Goal: Information Seeking & Learning: Learn about a topic

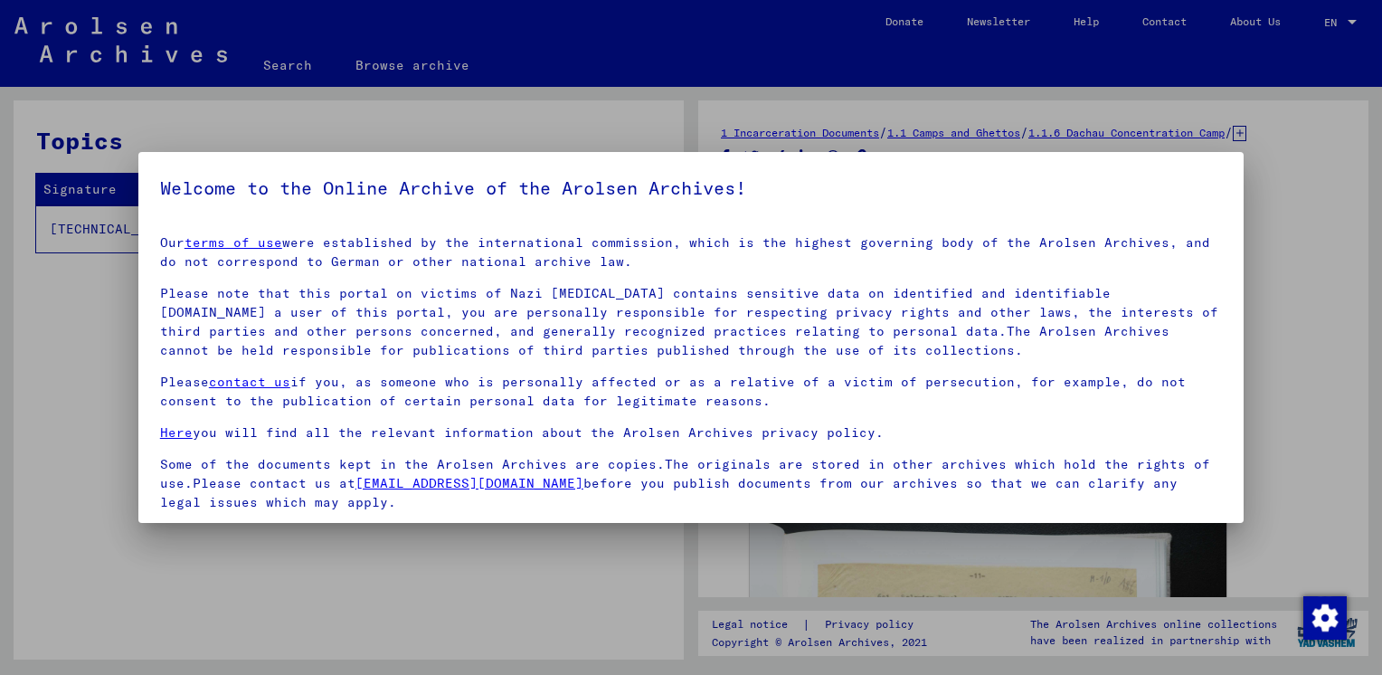
scroll to position [130, 0]
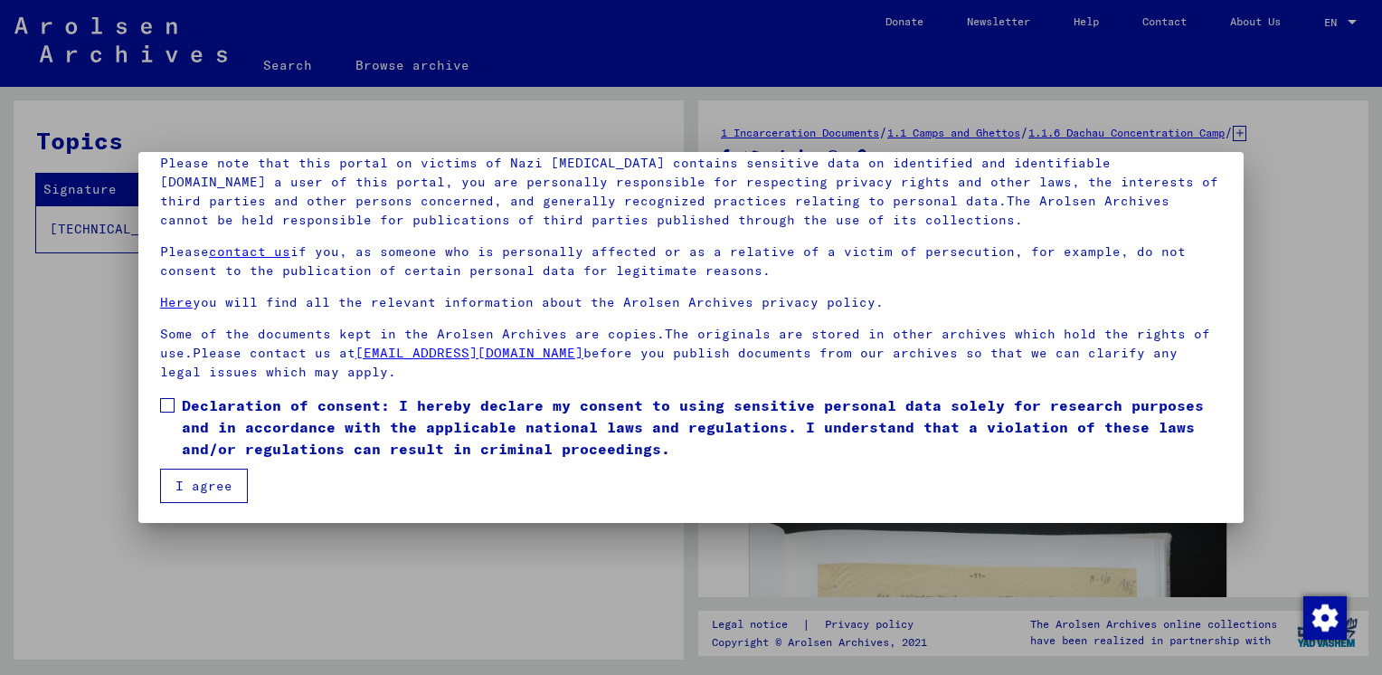
click at [192, 416] on span "Declaration of consent: I hereby declare my consent to using sensitive personal…" at bounding box center [702, 426] width 1040 height 65
click at [217, 496] on button "I agree" at bounding box center [204, 486] width 88 height 34
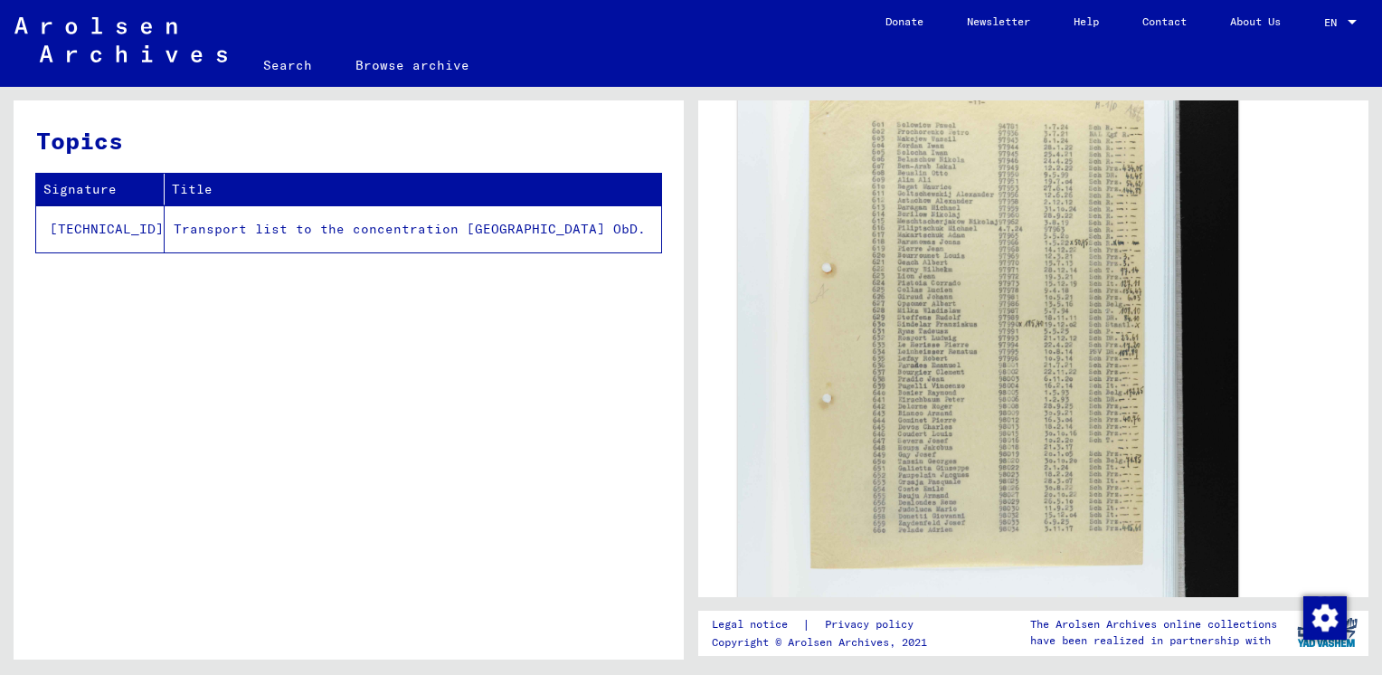
scroll to position [452, 0]
click at [1000, 317] on img at bounding box center [988, 399] width 500 height 753
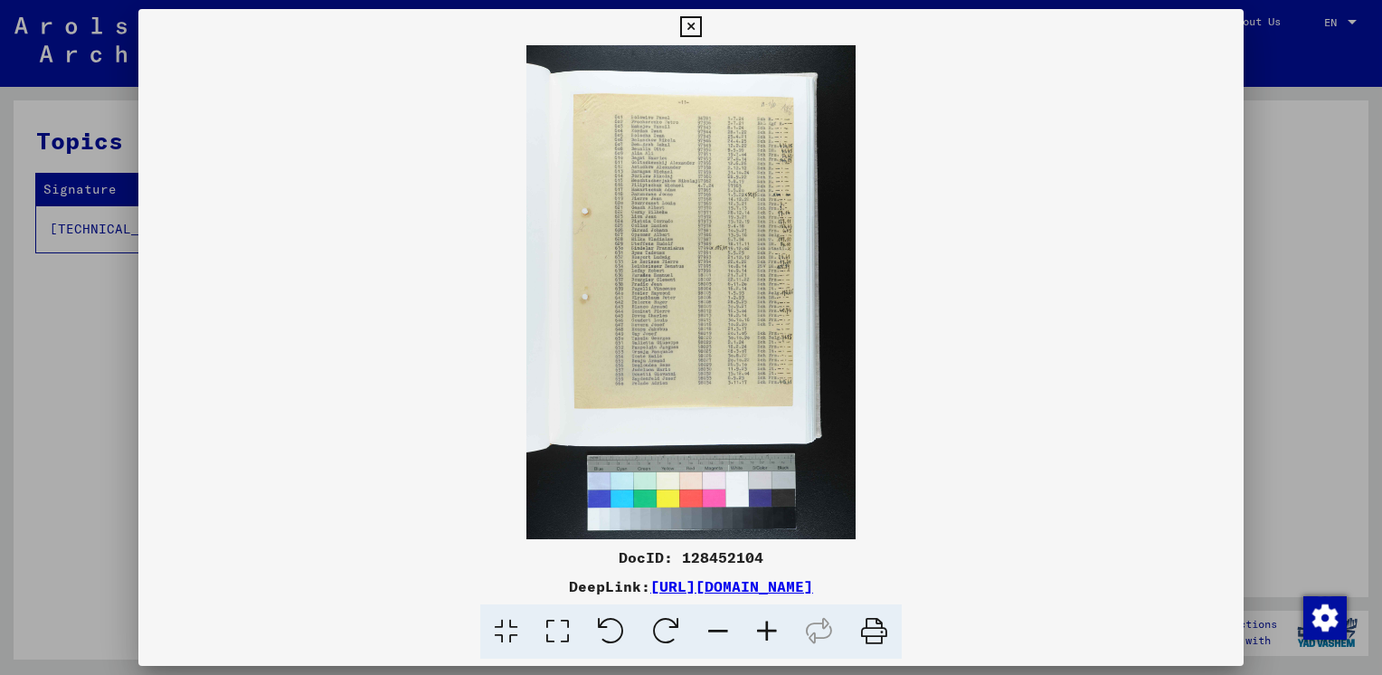
click at [763, 639] on icon at bounding box center [767, 631] width 49 height 55
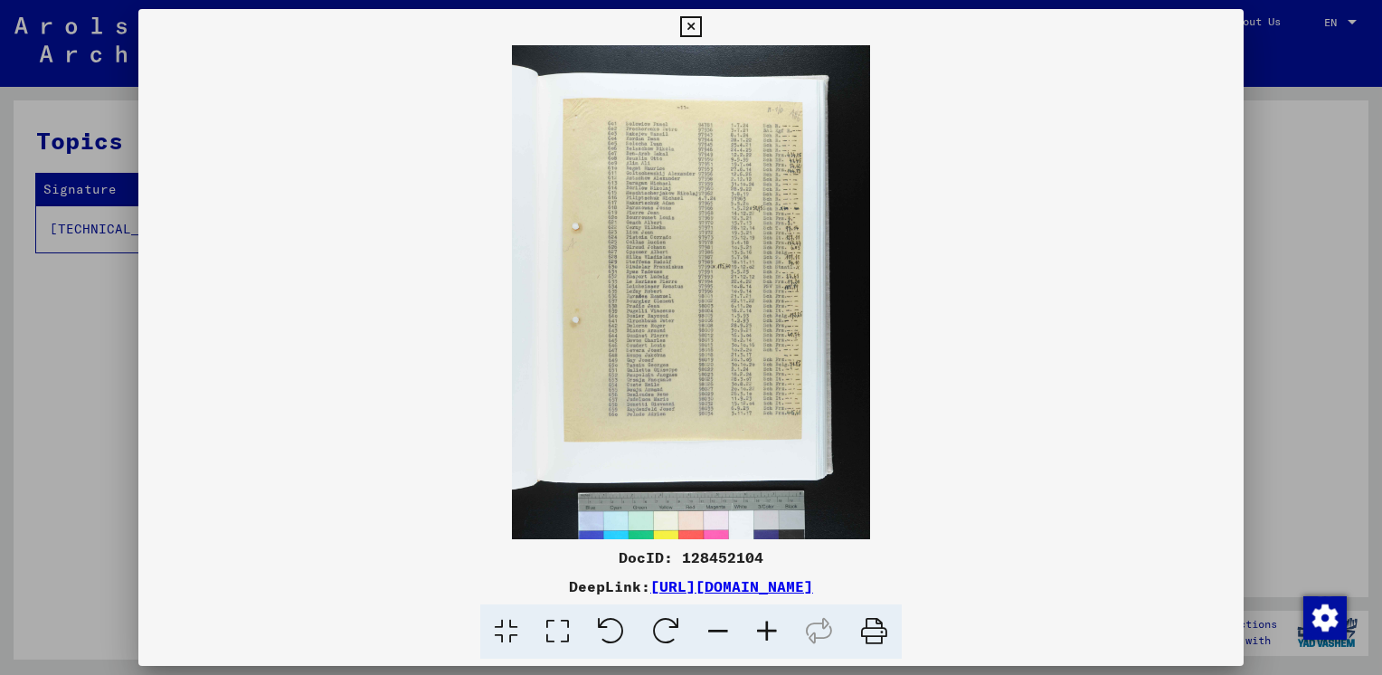
click at [763, 639] on icon at bounding box center [767, 631] width 49 height 55
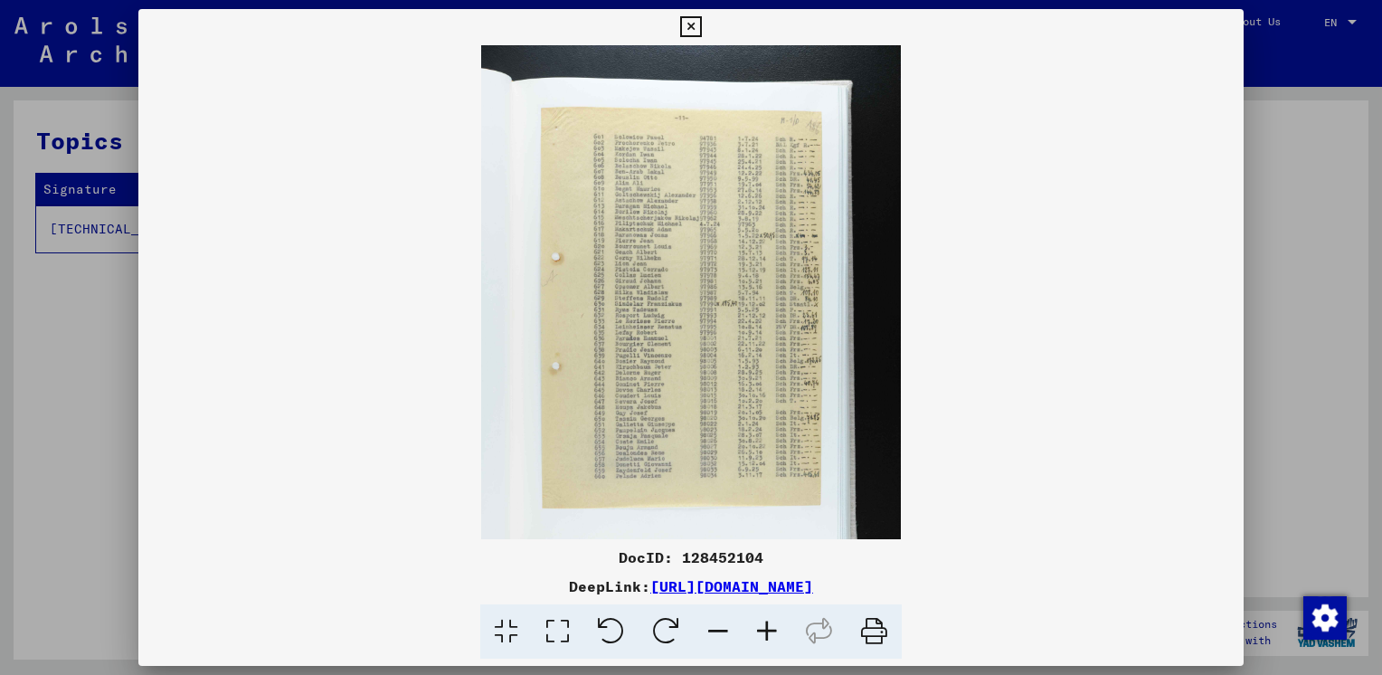
click at [763, 639] on icon at bounding box center [767, 631] width 49 height 55
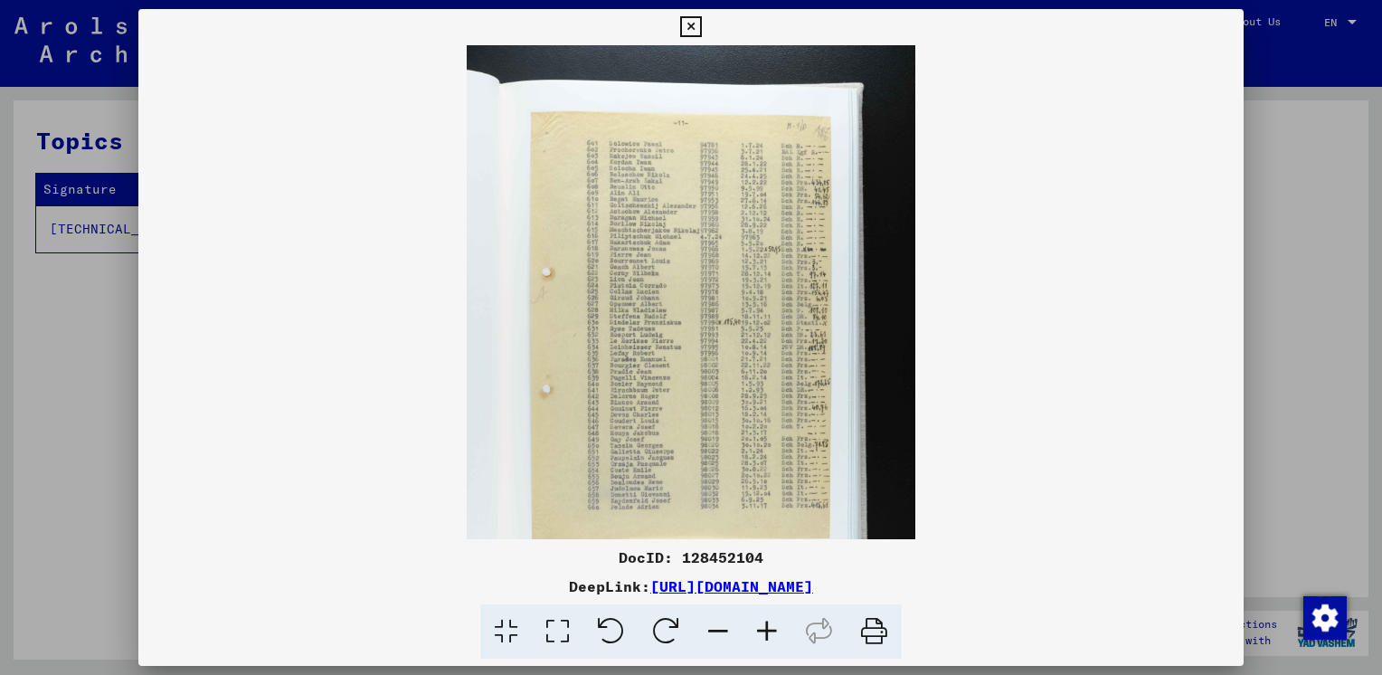
click at [763, 639] on icon at bounding box center [767, 631] width 49 height 55
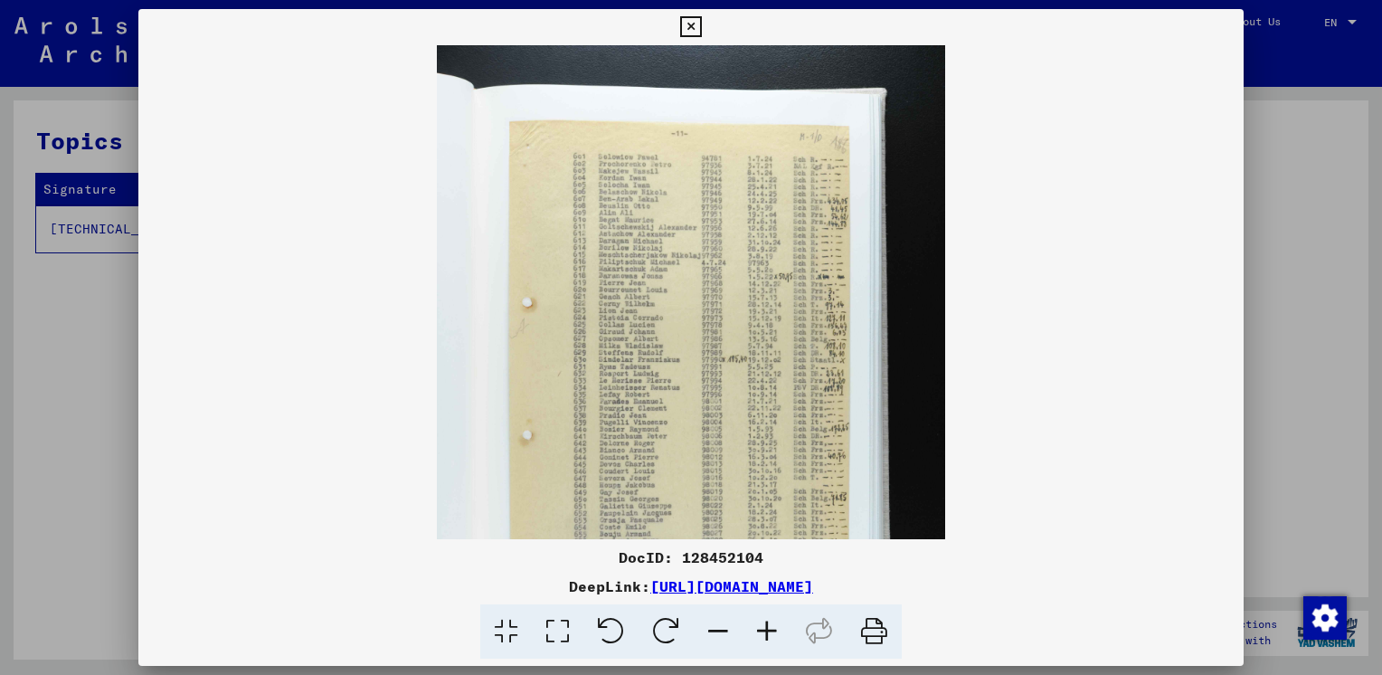
click at [763, 639] on icon at bounding box center [767, 631] width 49 height 55
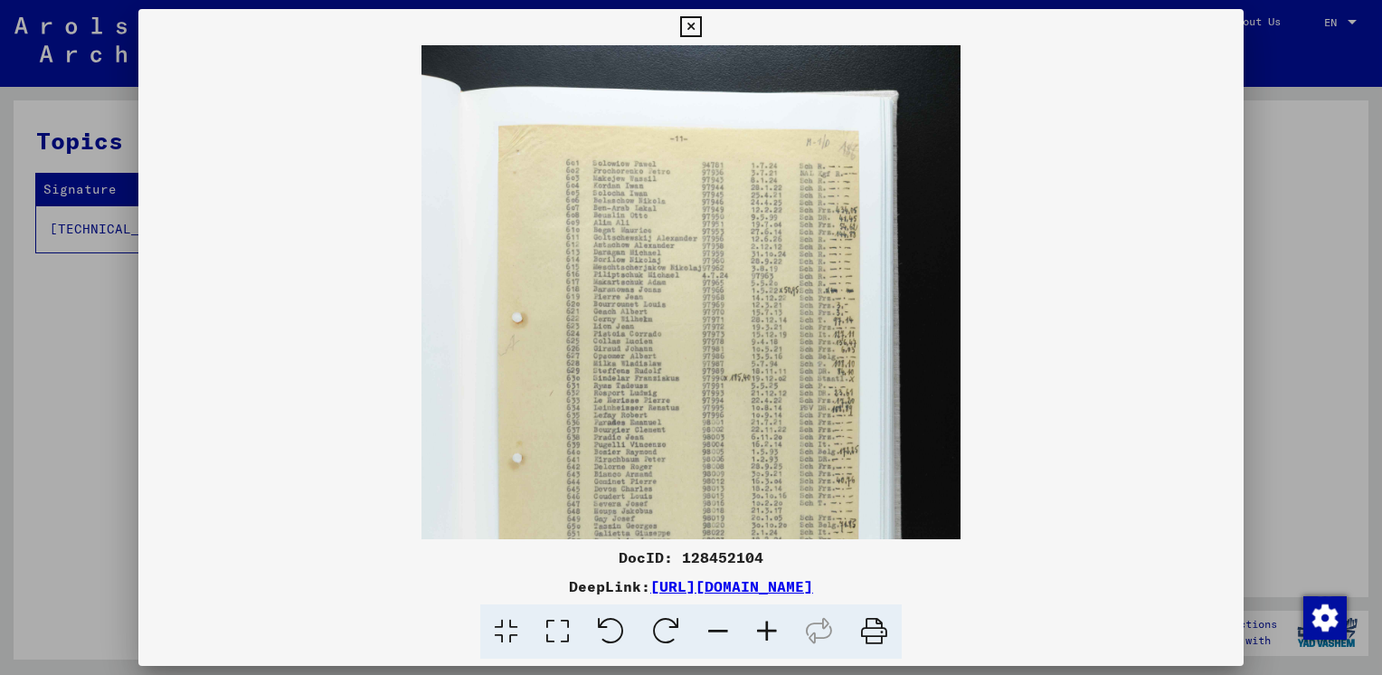
click at [763, 639] on icon at bounding box center [767, 631] width 49 height 55
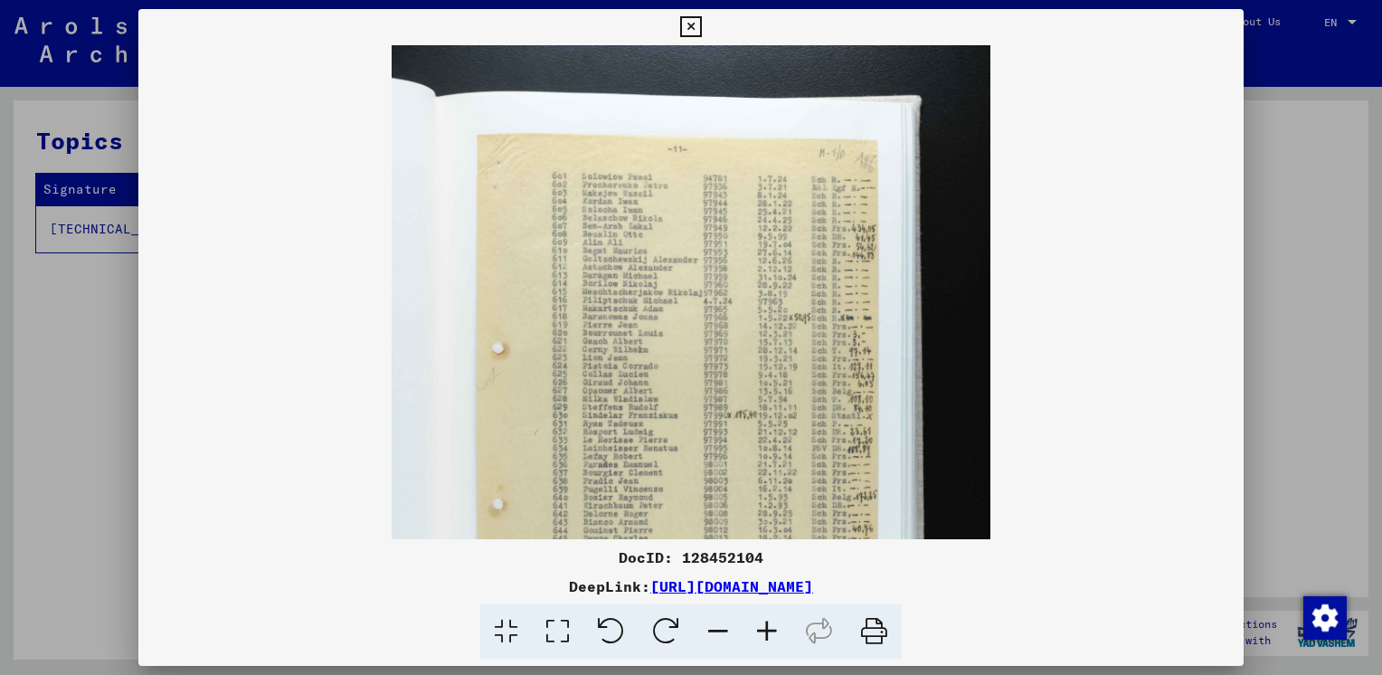
click at [764, 637] on icon at bounding box center [767, 631] width 49 height 55
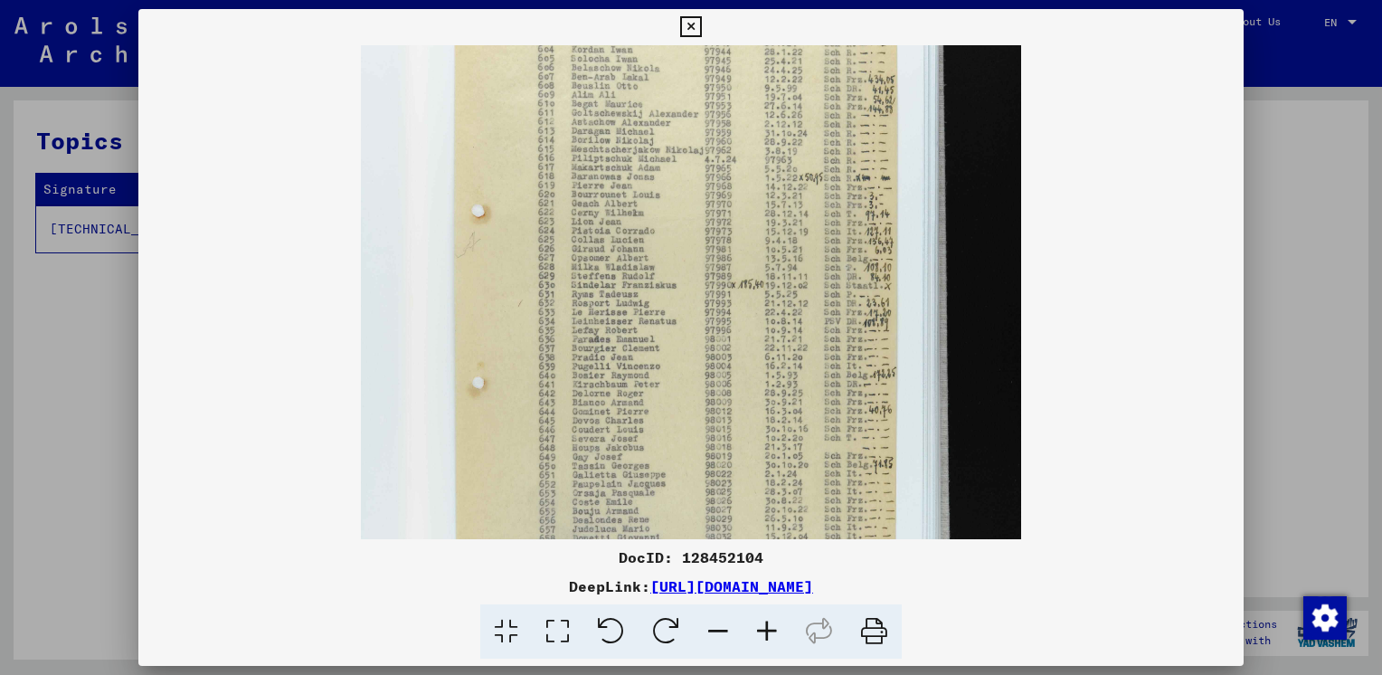
drag, startPoint x: 711, startPoint y: 477, endPoint x: 711, endPoint y: 316, distance: 161.0
click at [711, 316] on img at bounding box center [690, 373] width 659 height 991
click at [1192, 58] on viewer-one-image at bounding box center [690, 120] width 1105 height 494
click at [699, 28] on icon at bounding box center [690, 27] width 21 height 22
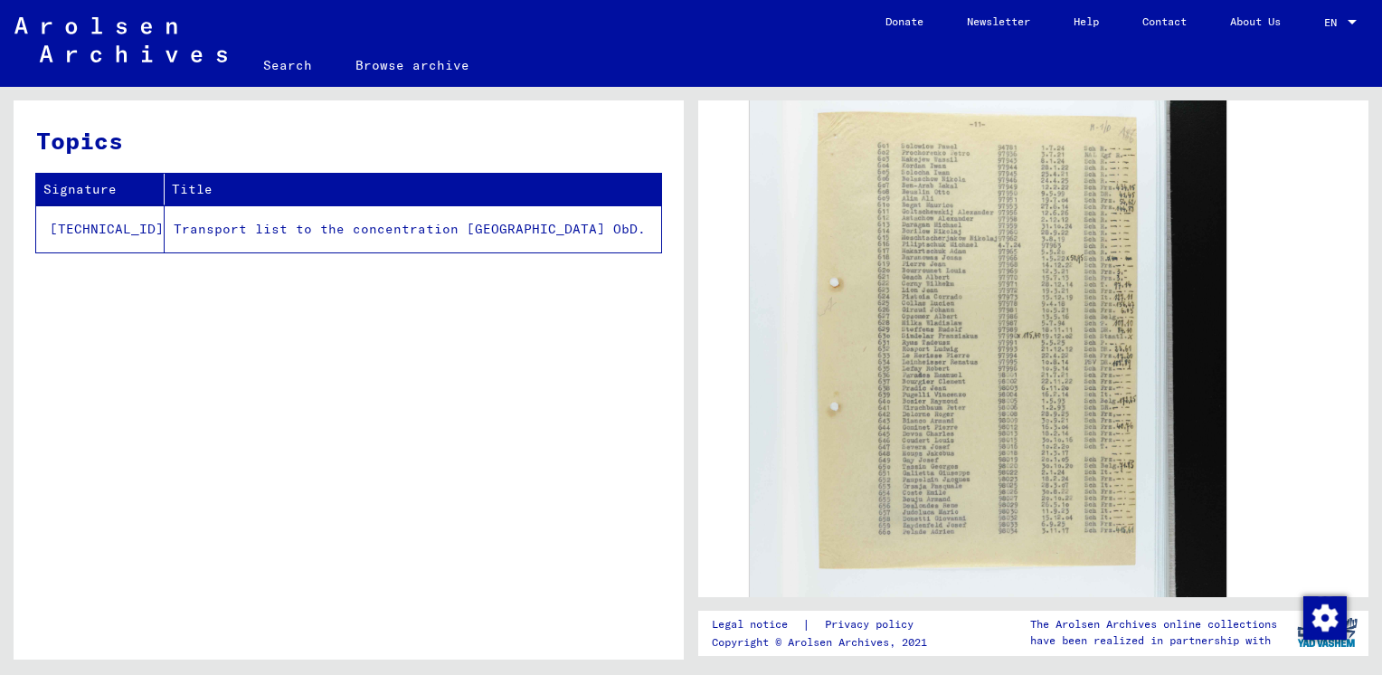
scroll to position [16, 0]
